Goal: Information Seeking & Learning: Learn about a topic

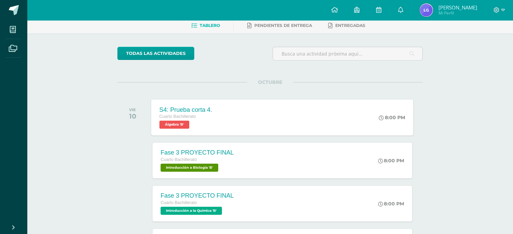
scroll to position [34, 0]
click at [339, 120] on div "S4: Prueba corta 4. Cuarto Bachillerato Álgebra 'B' 8:00 PM S4: Prueba corta 4.…" at bounding box center [282, 117] width 262 height 36
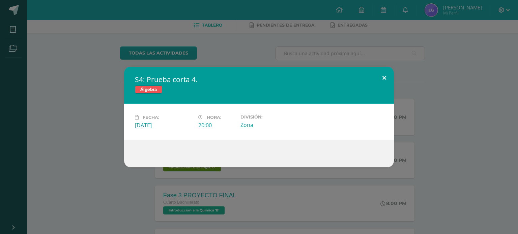
click at [385, 77] on button at bounding box center [384, 78] width 19 height 23
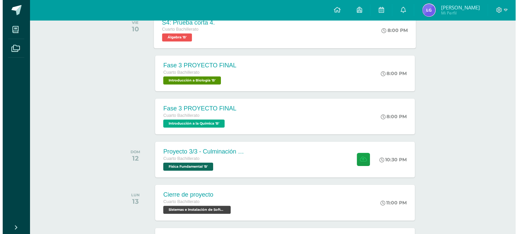
scroll to position [121, 0]
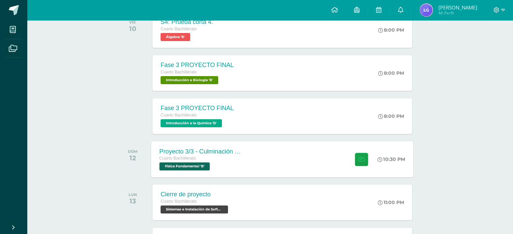
click at [332, 170] on div "Proyecto 3/3 - Culminación y Presentación Cuarto Bachillerato Física Fundamenta…" at bounding box center [282, 159] width 262 height 36
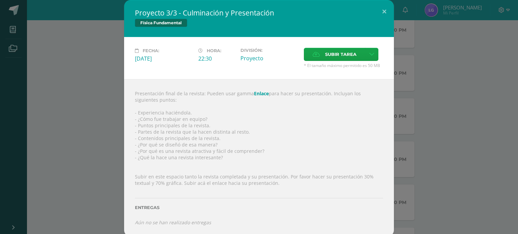
click at [135, 117] on div "Presentación final de la revista: Pueden usar gamma Enlace para hacer su presen…" at bounding box center [259, 158] width 270 height 158
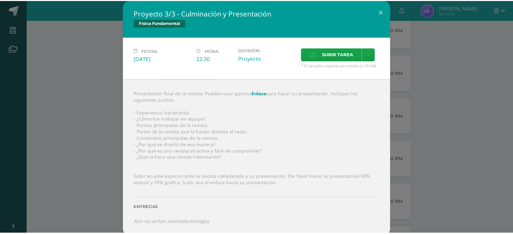
scroll to position [3, 0]
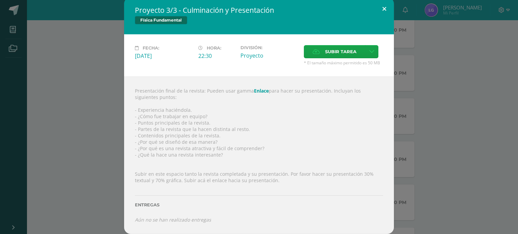
click at [384, 10] on button at bounding box center [384, 8] width 19 height 23
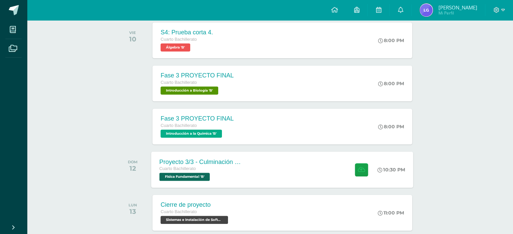
scroll to position [109, 0]
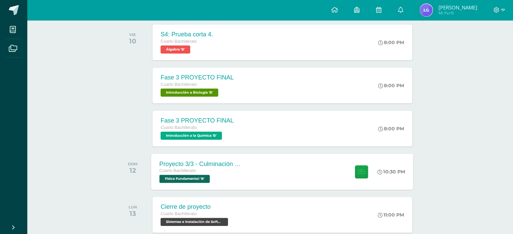
click at [305, 173] on div "Proyecto 3/3 - Culminación y Presentación Cuarto Bachillerato Física Fundamenta…" at bounding box center [282, 172] width 262 height 36
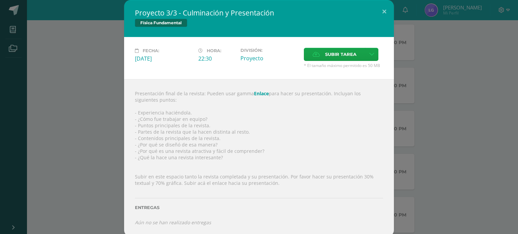
click at [264, 94] on div "Presentación final de la revista: Pueden usar gamma Enlace para hacer su presen…" at bounding box center [259, 158] width 270 height 158
click at [258, 93] on link "Enlace" at bounding box center [261, 93] width 15 height 6
click at [378, 15] on button at bounding box center [384, 11] width 19 height 23
